Goal: Information Seeking & Learning: Learn about a topic

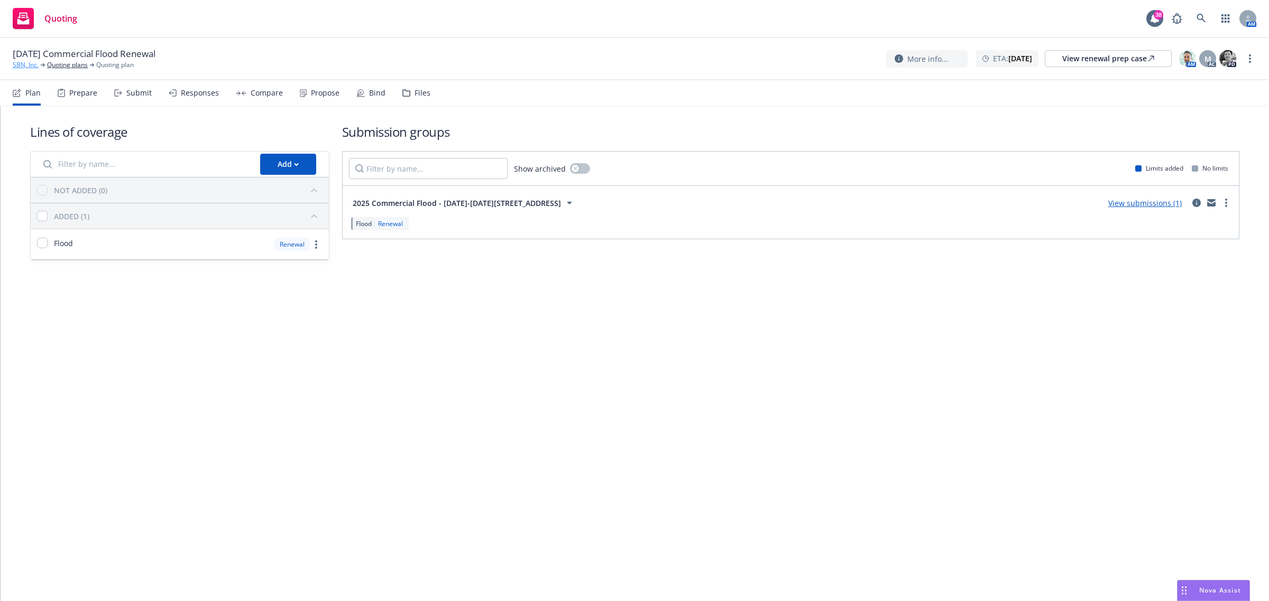
click at [32, 61] on link "SBN, Inc." at bounding box center [26, 65] width 26 height 10
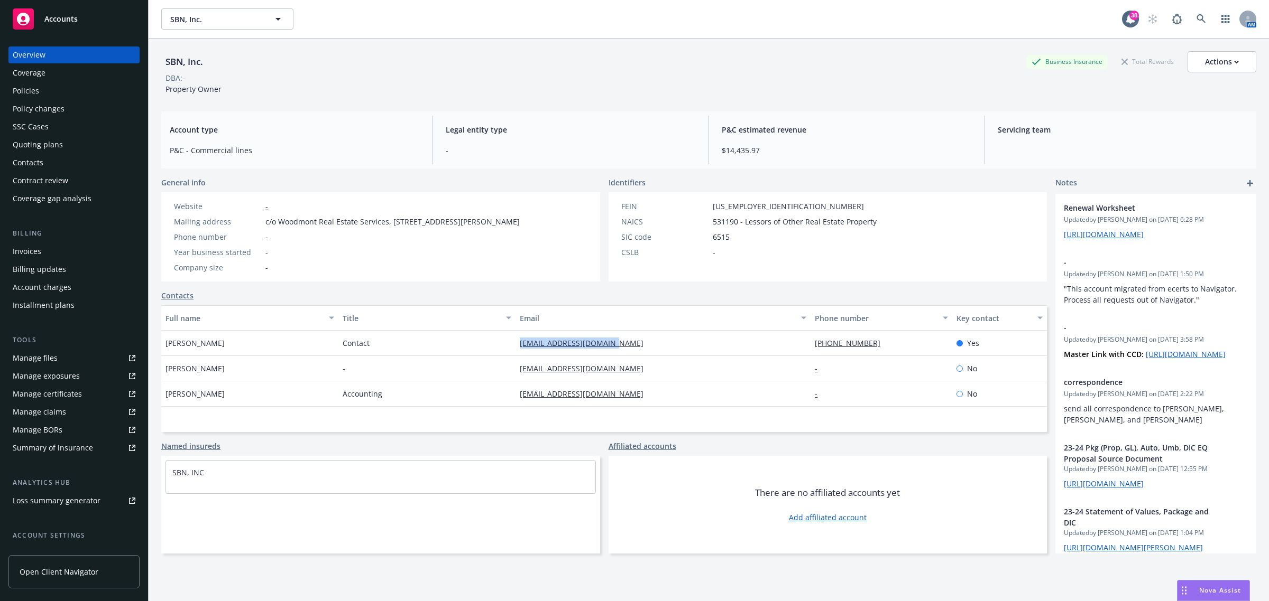
drag, startPoint x: 656, startPoint y: 347, endPoint x: 508, endPoint y: 346, distance: 147.5
click at [508, 346] on div "Laurence May Contact laurencem1176@gmail.com (650) 292-2900 Yes" at bounding box center [603, 343] width 885 height 25
copy div "laurencem1176@gmail.com"
click at [38, 93] on div "Policies" at bounding box center [26, 90] width 26 height 17
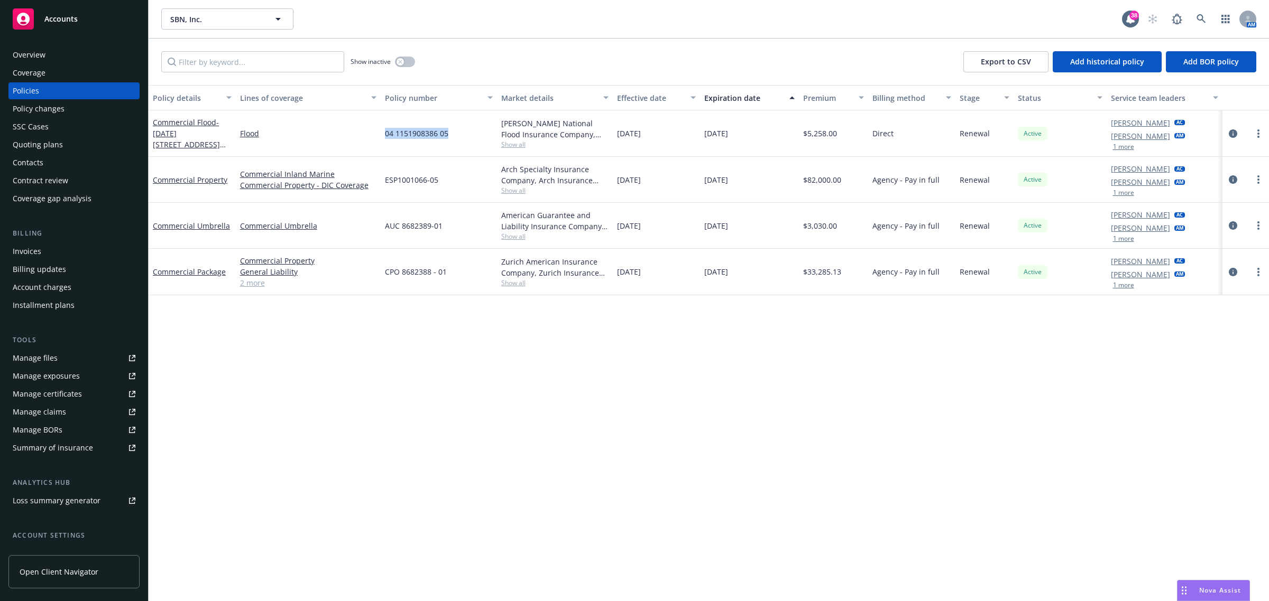
drag, startPoint x: 452, startPoint y: 135, endPoint x: 369, endPoint y: 151, distance: 84.5
click at [369, 151] on div "Commercial Flood - 1260-1290 Oddstad Drive Flood 04 1151908386 05 Wright Nation…" at bounding box center [709, 133] width 1120 height 47
copy div "04 1151908386 05"
click at [508, 146] on span "Show all" at bounding box center [555, 144] width 108 height 9
click at [1200, 16] on icon at bounding box center [1201, 19] width 10 height 10
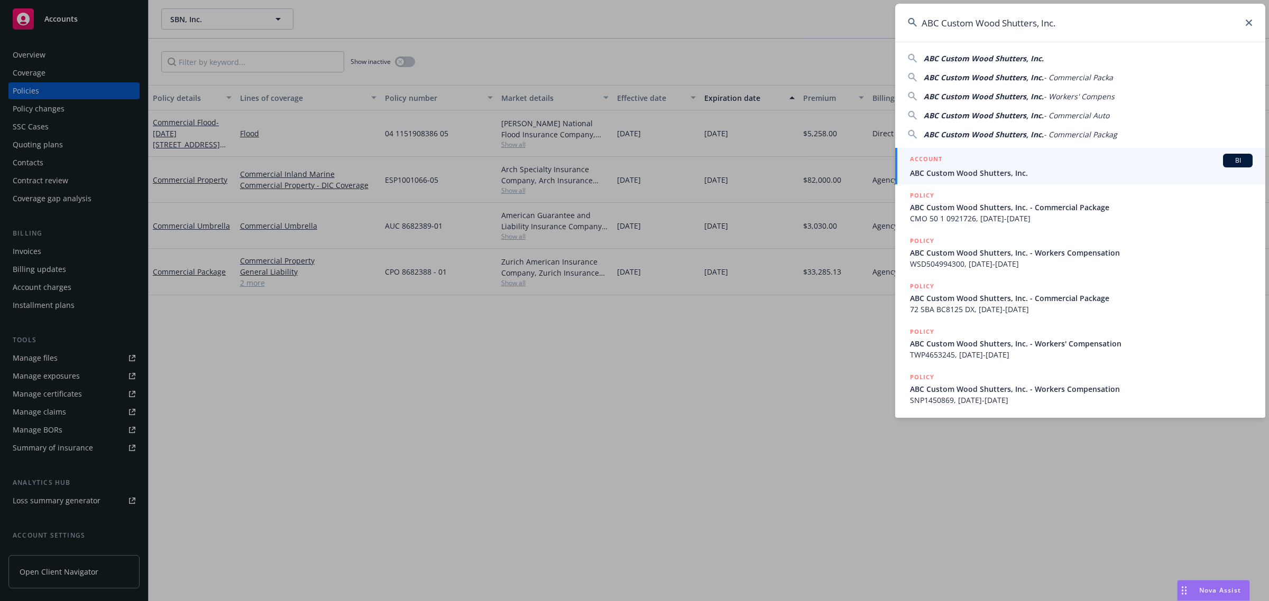
type input "ABC Custom Wood Shutters, Inc."
drag, startPoint x: 941, startPoint y: 167, endPoint x: 261, endPoint y: 161, distance: 680.3
click at [941, 168] on span "ABC Custom Wood Shutters, Inc." at bounding box center [1081, 173] width 342 height 11
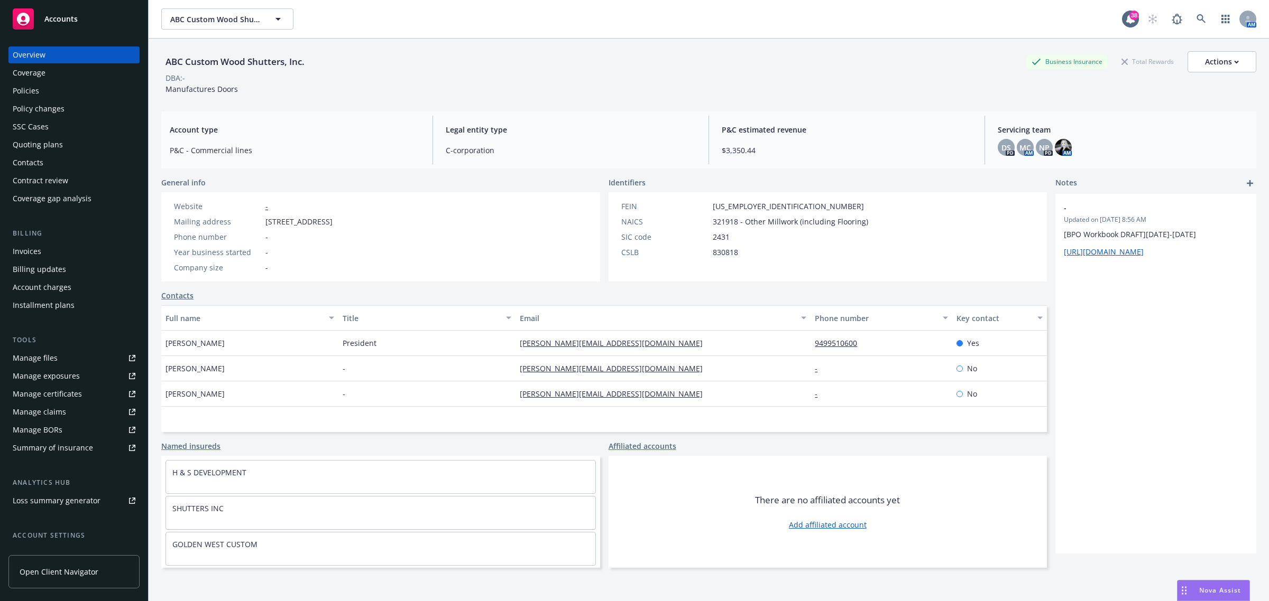
click at [51, 114] on div "Policy changes" at bounding box center [39, 108] width 52 height 17
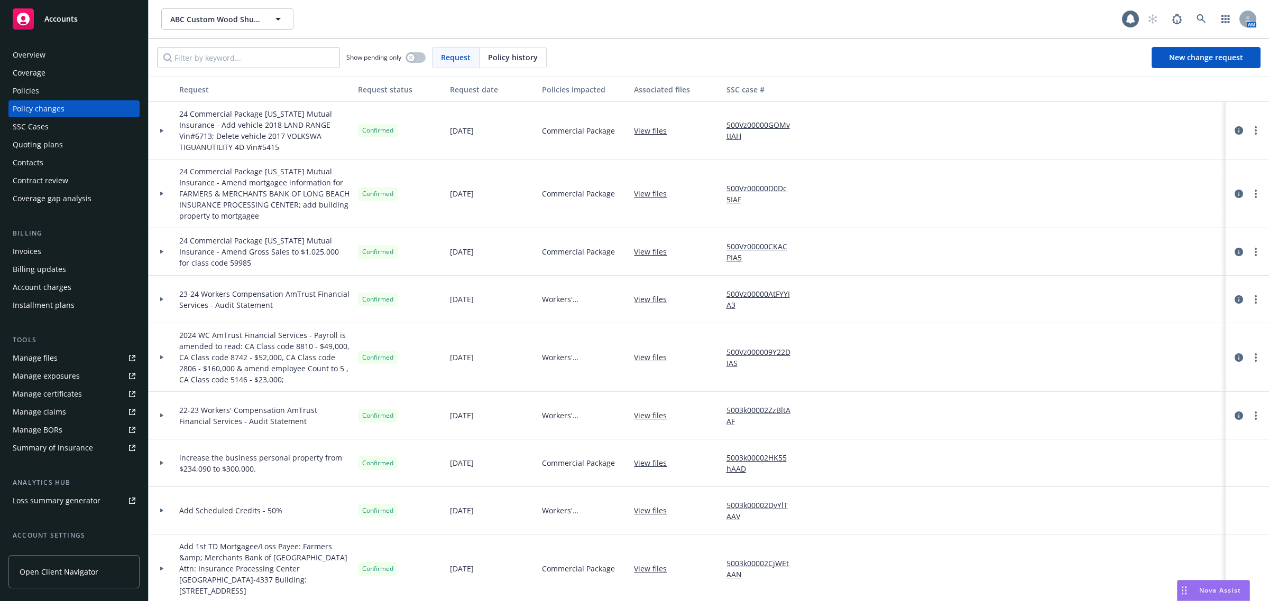
click at [57, 138] on div "Quoting plans" at bounding box center [38, 144] width 50 height 17
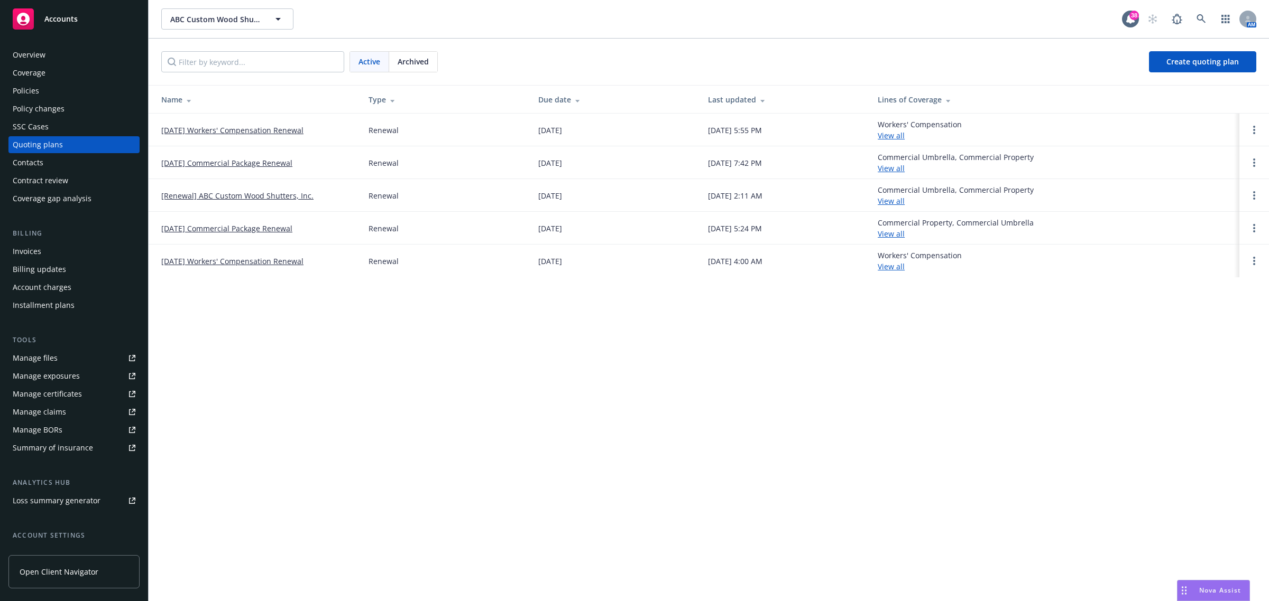
click at [231, 132] on link "[DATE] Workers' Compensation Renewal" at bounding box center [232, 130] width 142 height 11
click at [213, 164] on link "[DATE] Commercial Package Renewal" at bounding box center [226, 163] width 131 height 11
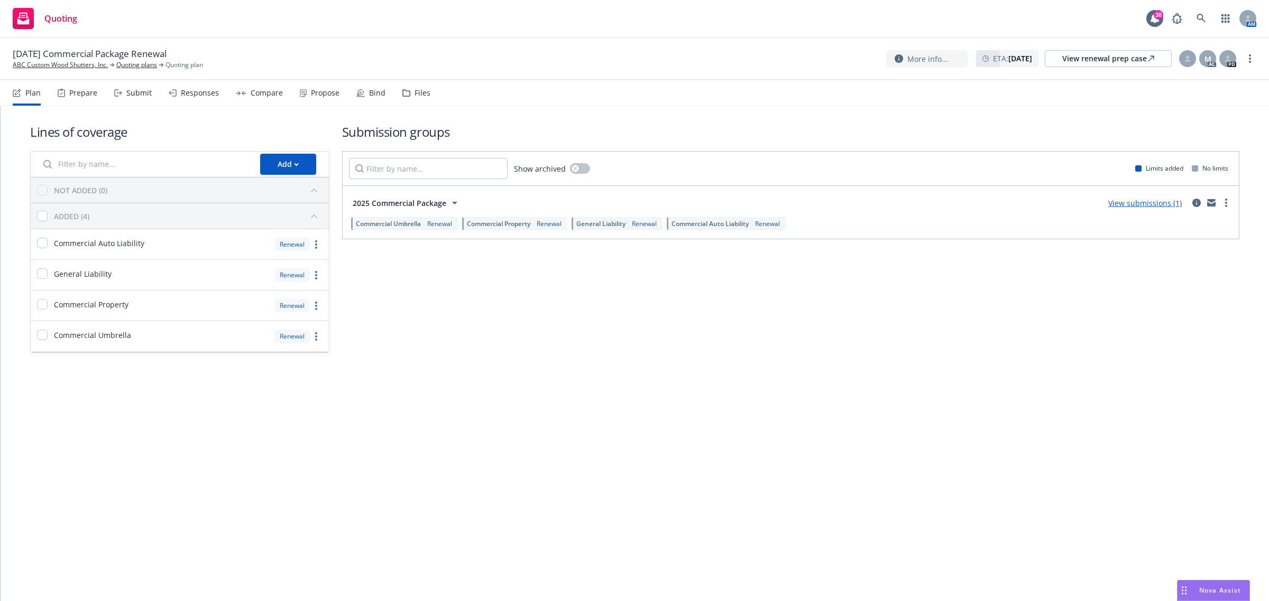
click at [320, 89] on div "Propose" at bounding box center [325, 93] width 29 height 8
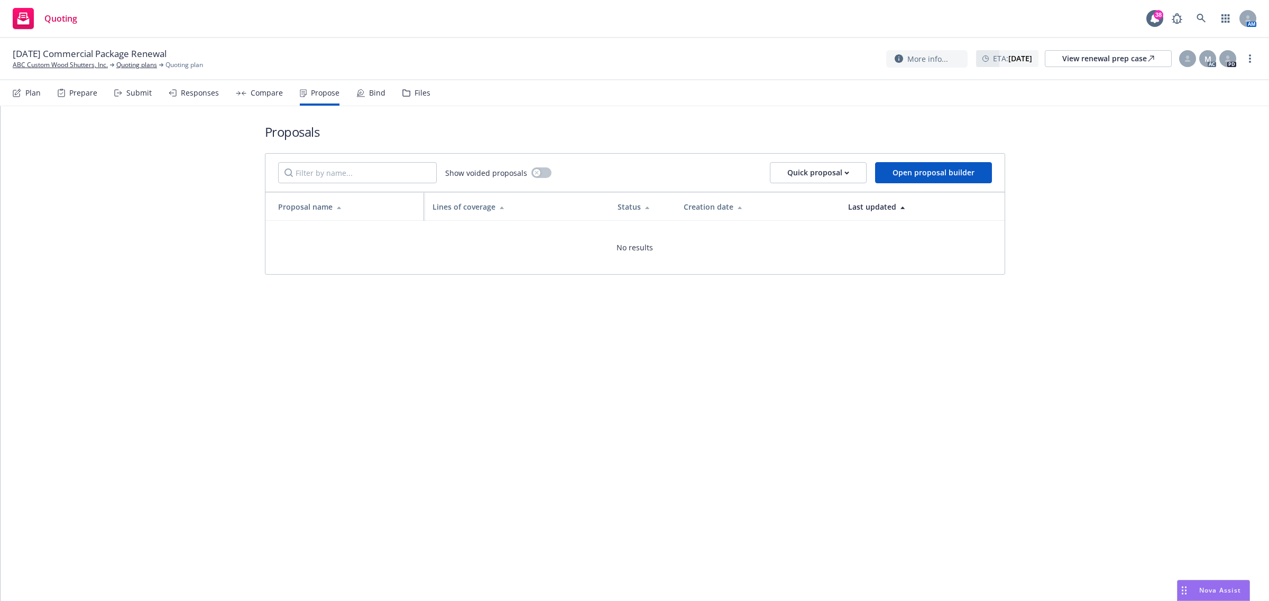
click at [271, 98] on div "Compare" at bounding box center [259, 92] width 47 height 25
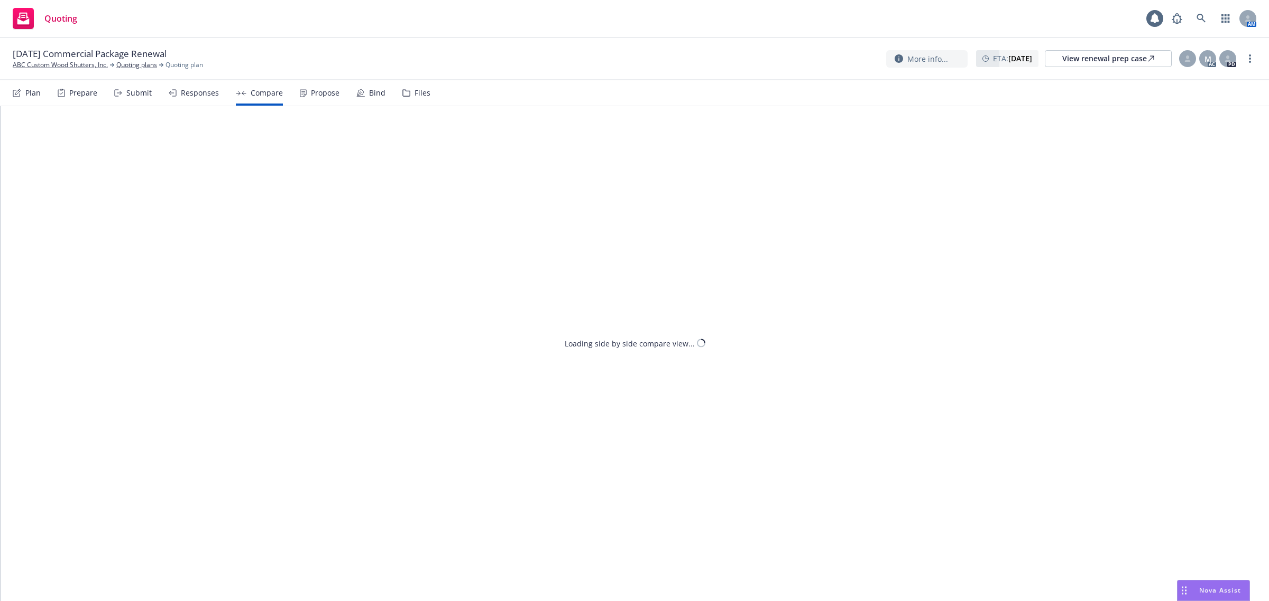
click at [197, 95] on div "Responses" at bounding box center [200, 93] width 38 height 8
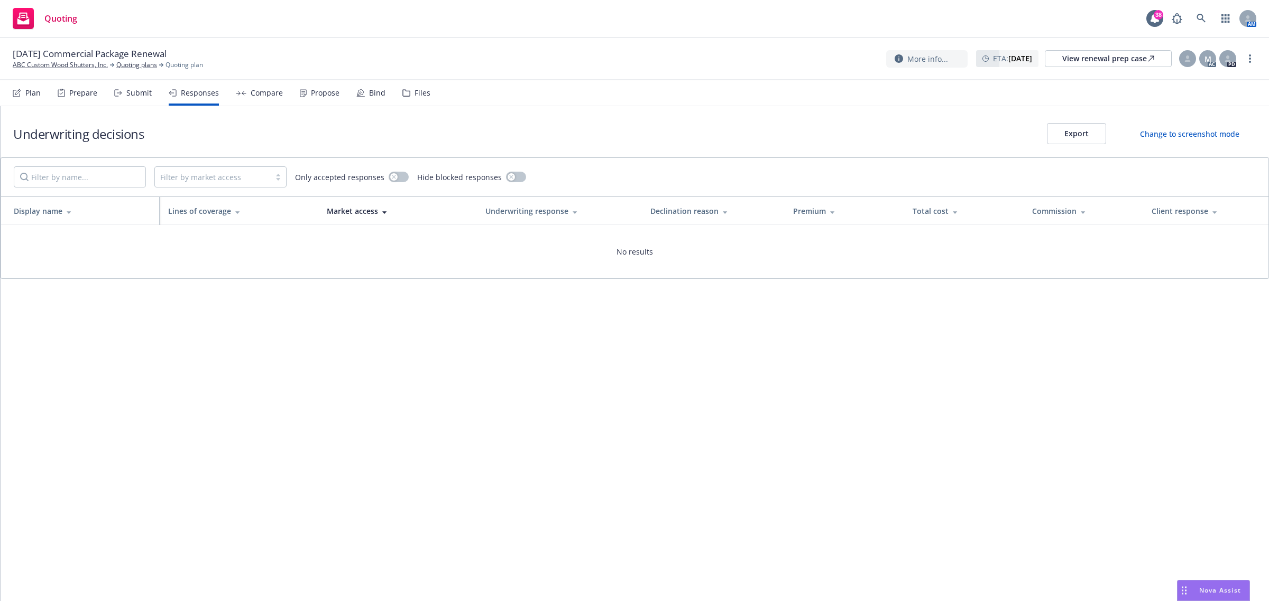
click at [126, 95] on div "Submit" at bounding box center [138, 93] width 25 height 8
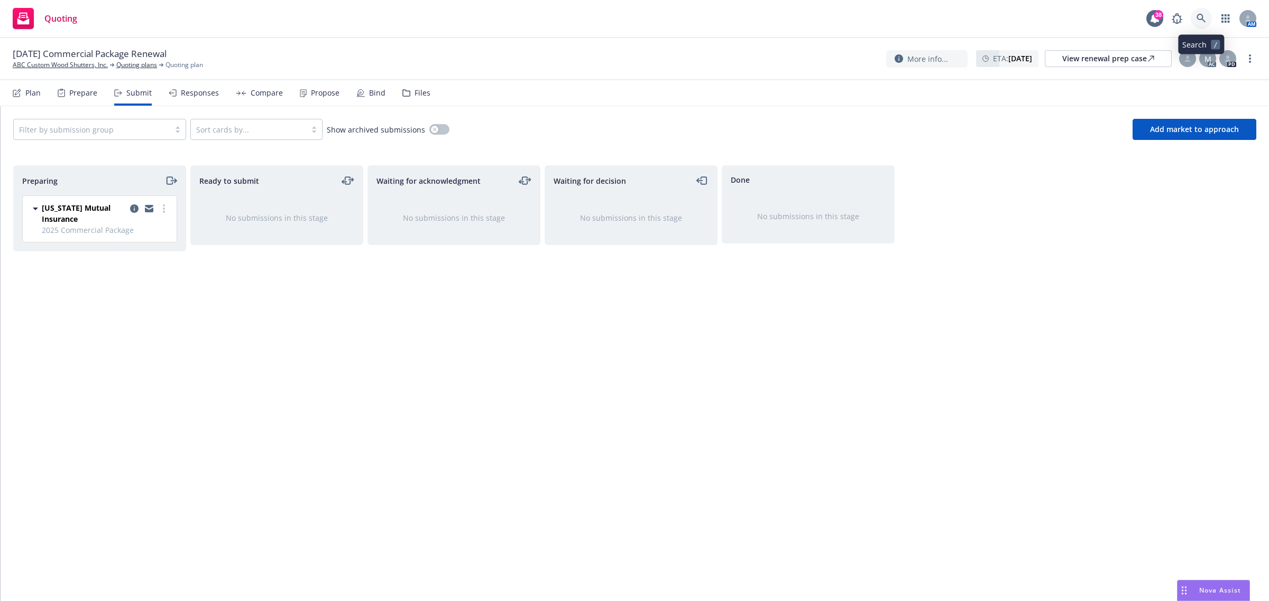
click at [1207, 20] on link at bounding box center [1200, 18] width 21 height 21
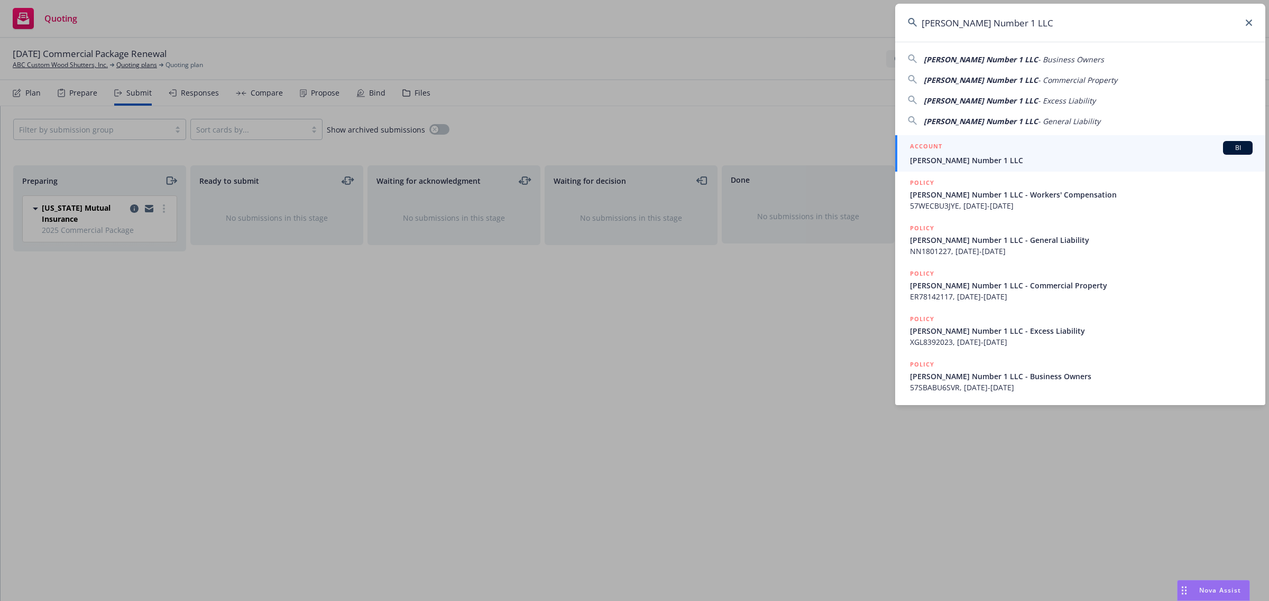
type input "Silvers Number 1 LLC"
drag, startPoint x: 1007, startPoint y: 162, endPoint x: 989, endPoint y: 160, distance: 18.6
click at [1006, 162] on span "Silvers Number 1 LLC" at bounding box center [1081, 160] width 342 height 11
